Goal: Task Accomplishment & Management: Manage account settings

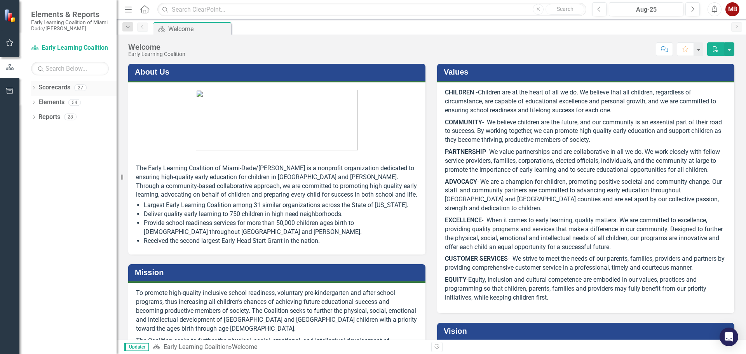
click at [40, 87] on link "Scorecards" at bounding box center [54, 87] width 32 height 9
click at [33, 87] on icon "Dropdown" at bounding box center [33, 88] width 5 height 4
click at [36, 101] on icon "Dropdown" at bounding box center [38, 102] width 6 height 5
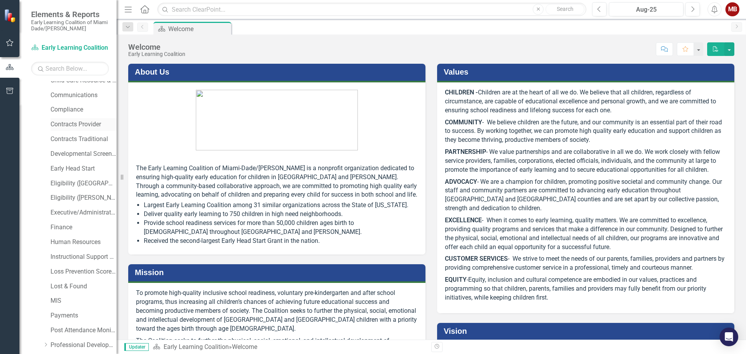
scroll to position [78, 0]
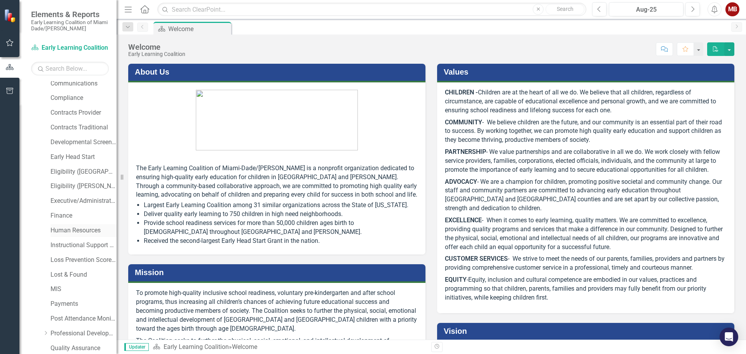
click at [77, 229] on link "Human Resources" at bounding box center [83, 230] width 66 height 9
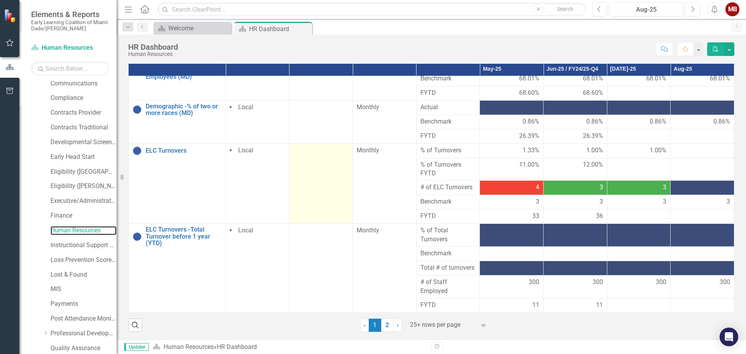
scroll to position [136, 0]
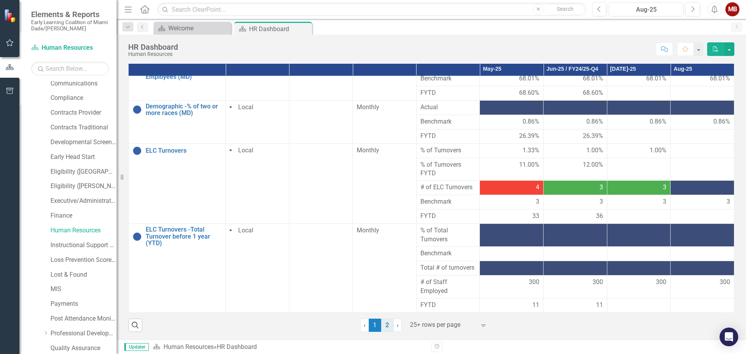
click at [386, 323] on link "2" at bounding box center [387, 325] width 12 height 13
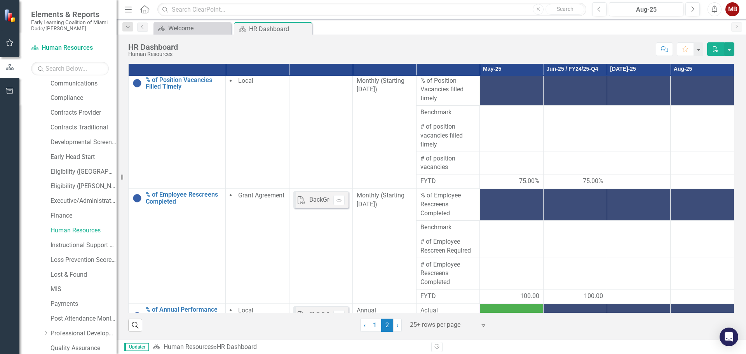
scroll to position [0, 0]
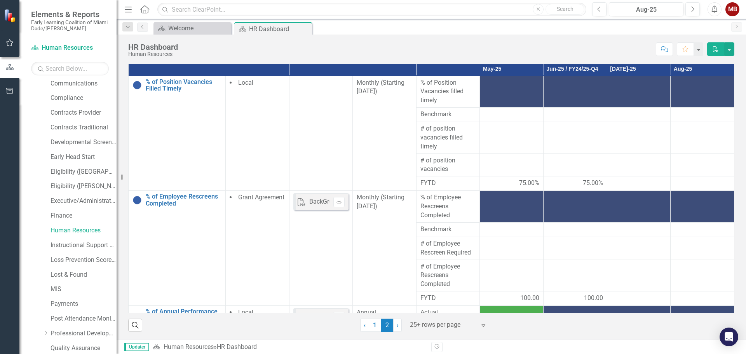
click at [729, 9] on div "MB" at bounding box center [732, 9] width 14 height 14
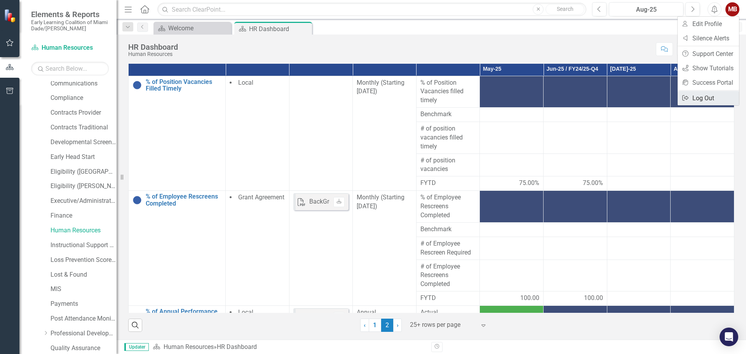
click at [712, 101] on link "Logout Log Out" at bounding box center [707, 98] width 61 height 14
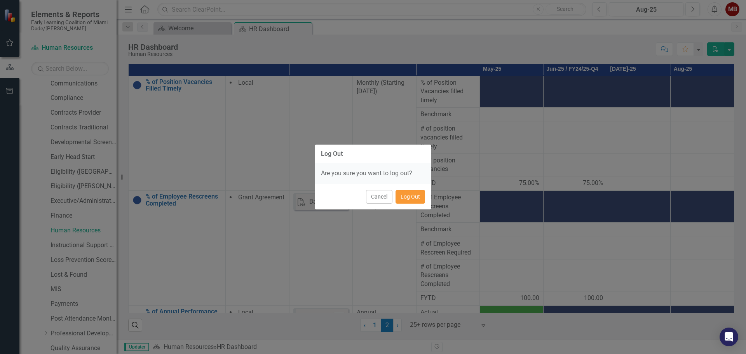
click at [404, 195] on button "Log Out" at bounding box center [410, 197] width 30 height 14
